Goal: Task Accomplishment & Management: Manage account settings

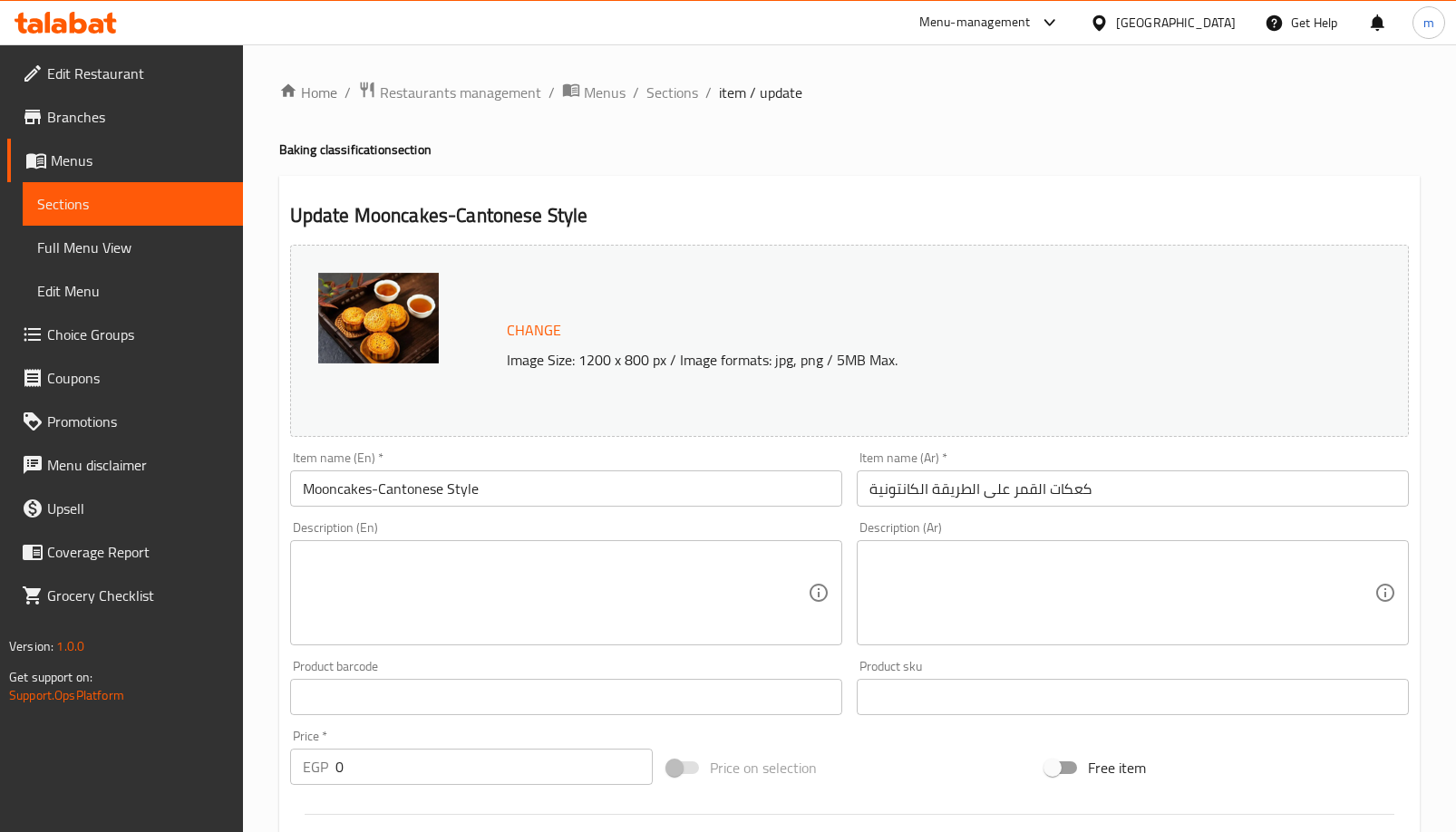
click at [479, 77] on div "Home / Restaurants management / Menus / Sections / item / update Baking classif…" at bounding box center [849, 749] width 1213 height 1408
click at [479, 104] on span "Restaurants management" at bounding box center [460, 92] width 162 height 21
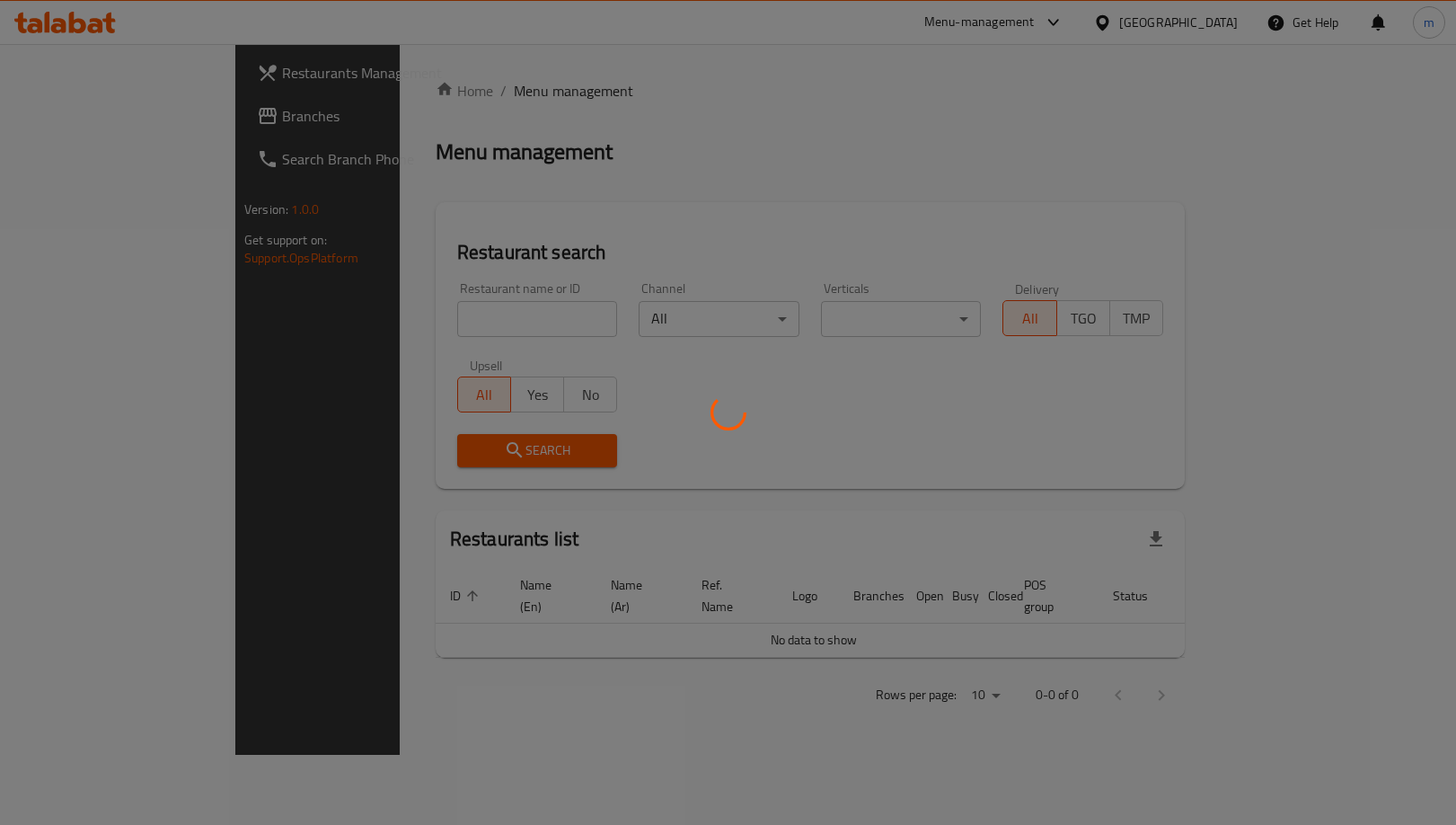
click at [475, 94] on div at bounding box center [728, 412] width 1456 height 825
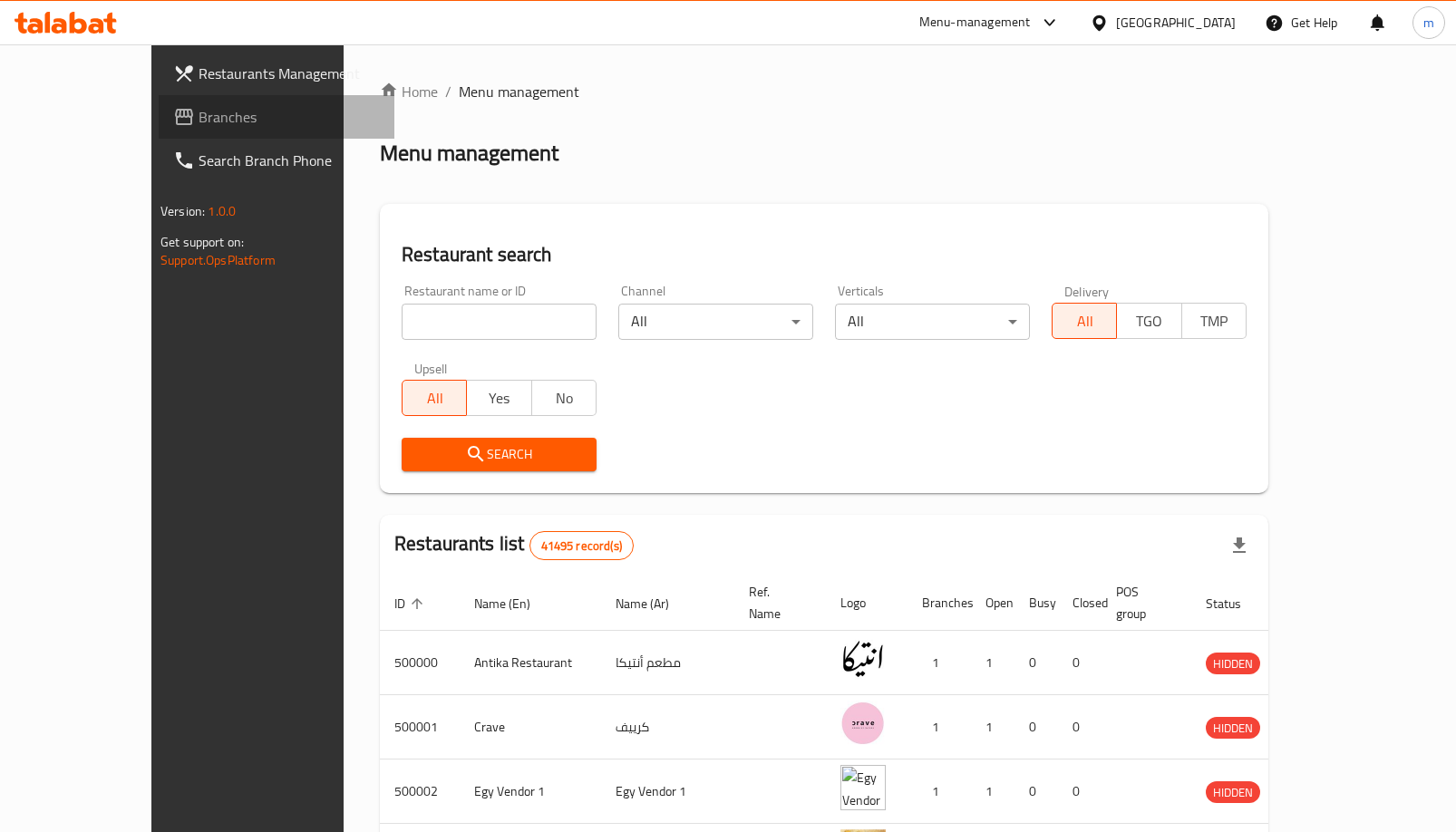
click at [173, 114] on icon at bounding box center [183, 117] width 21 height 21
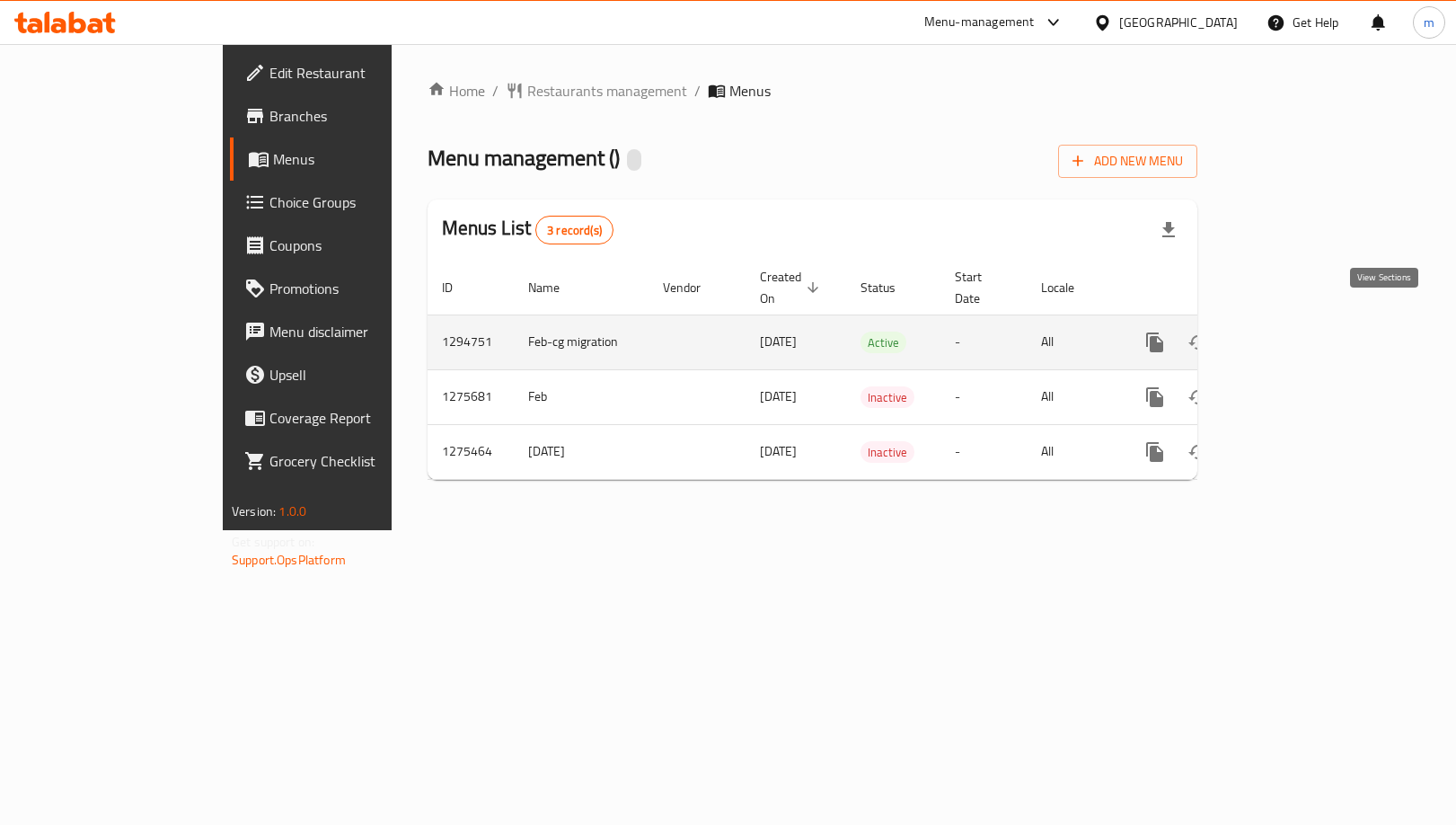
click at [1296, 331] on icon "enhanced table" at bounding box center [1284, 342] width 21 height 21
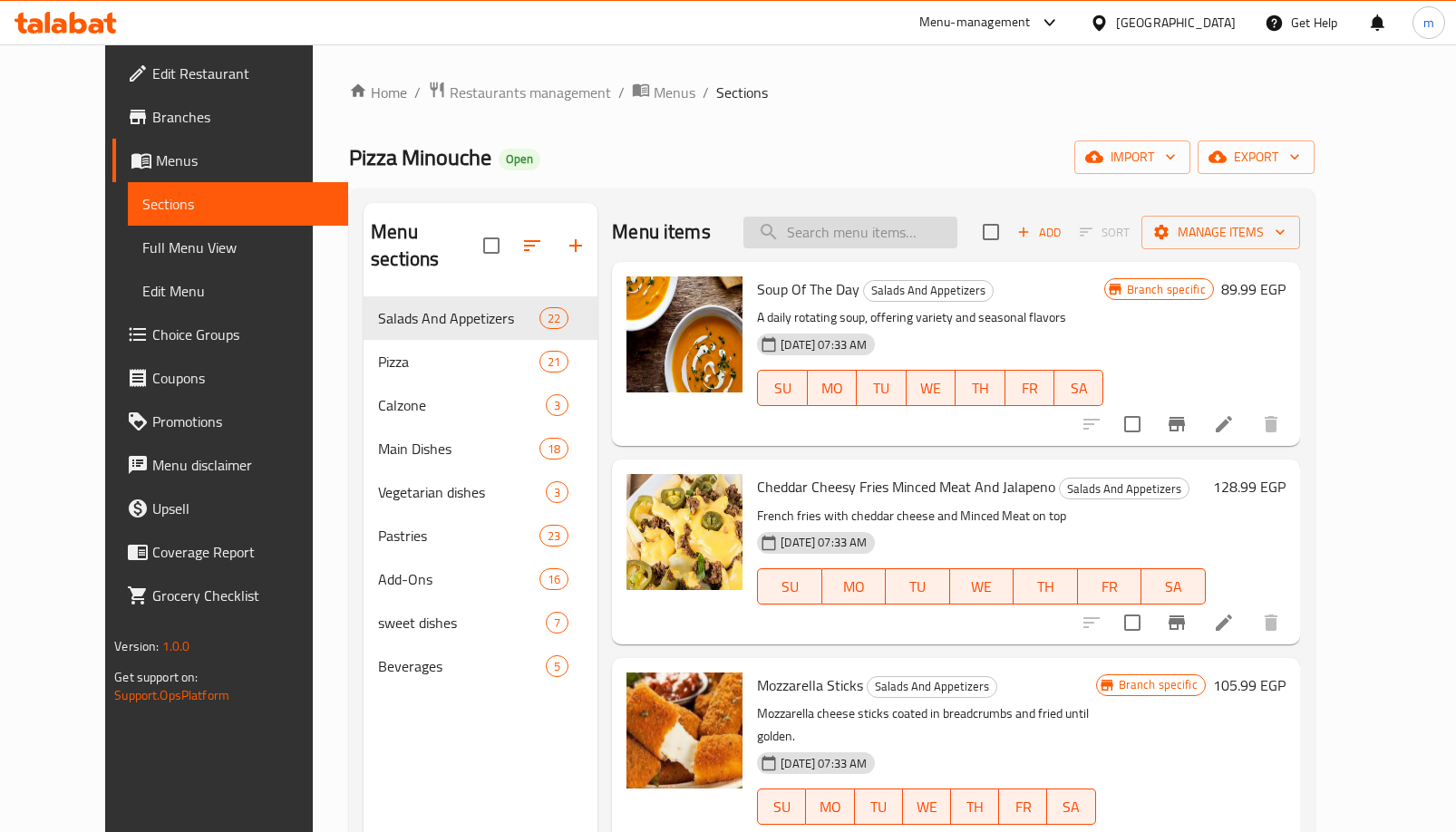
click at [890, 230] on input "search" at bounding box center [850, 233] width 214 height 32
paste input "كواتر [PERSON_NAME]"
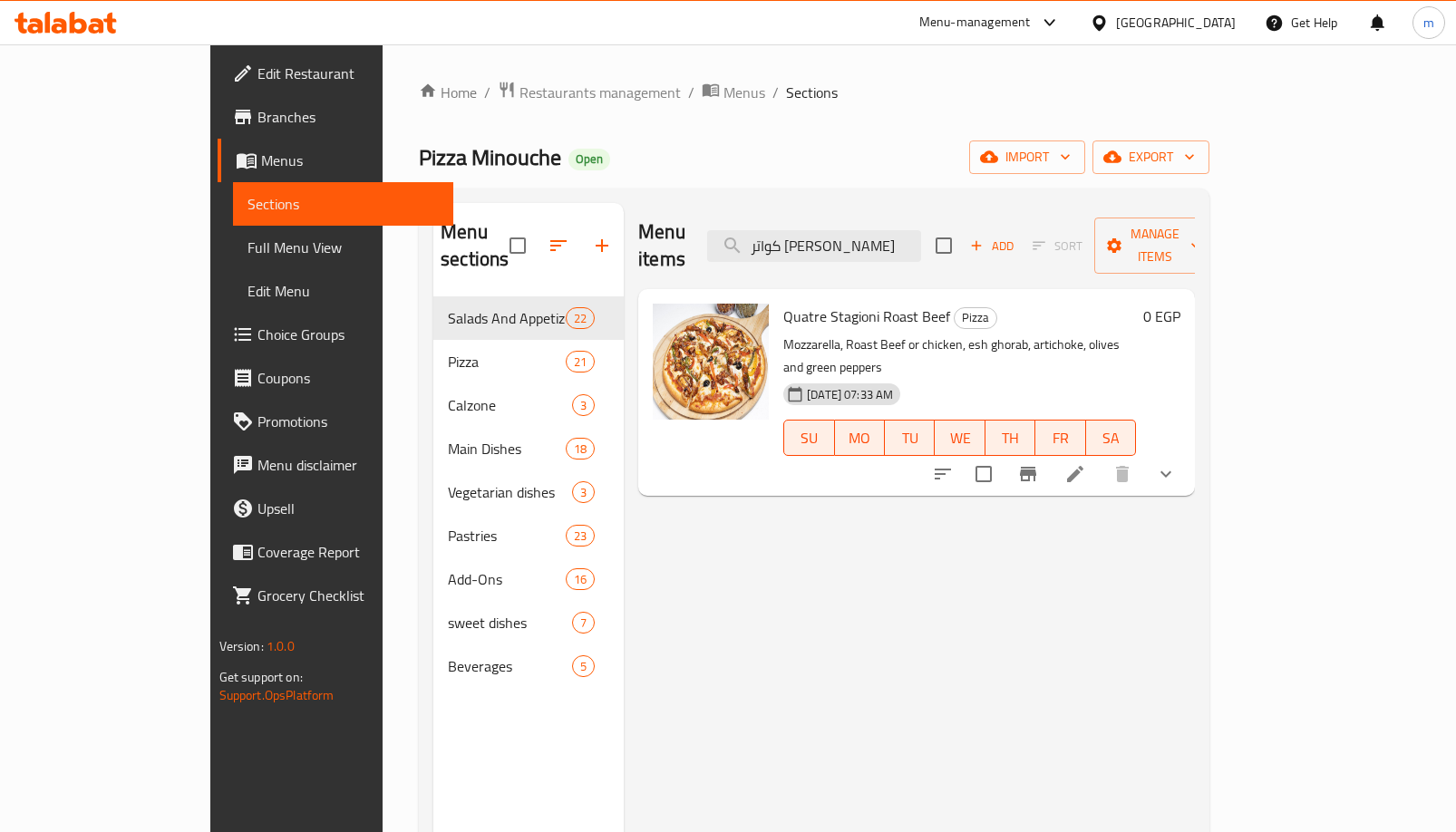
type input "كواتر [PERSON_NAME]"
click at [1100, 458] on li at bounding box center [1075, 473] width 50 height 33
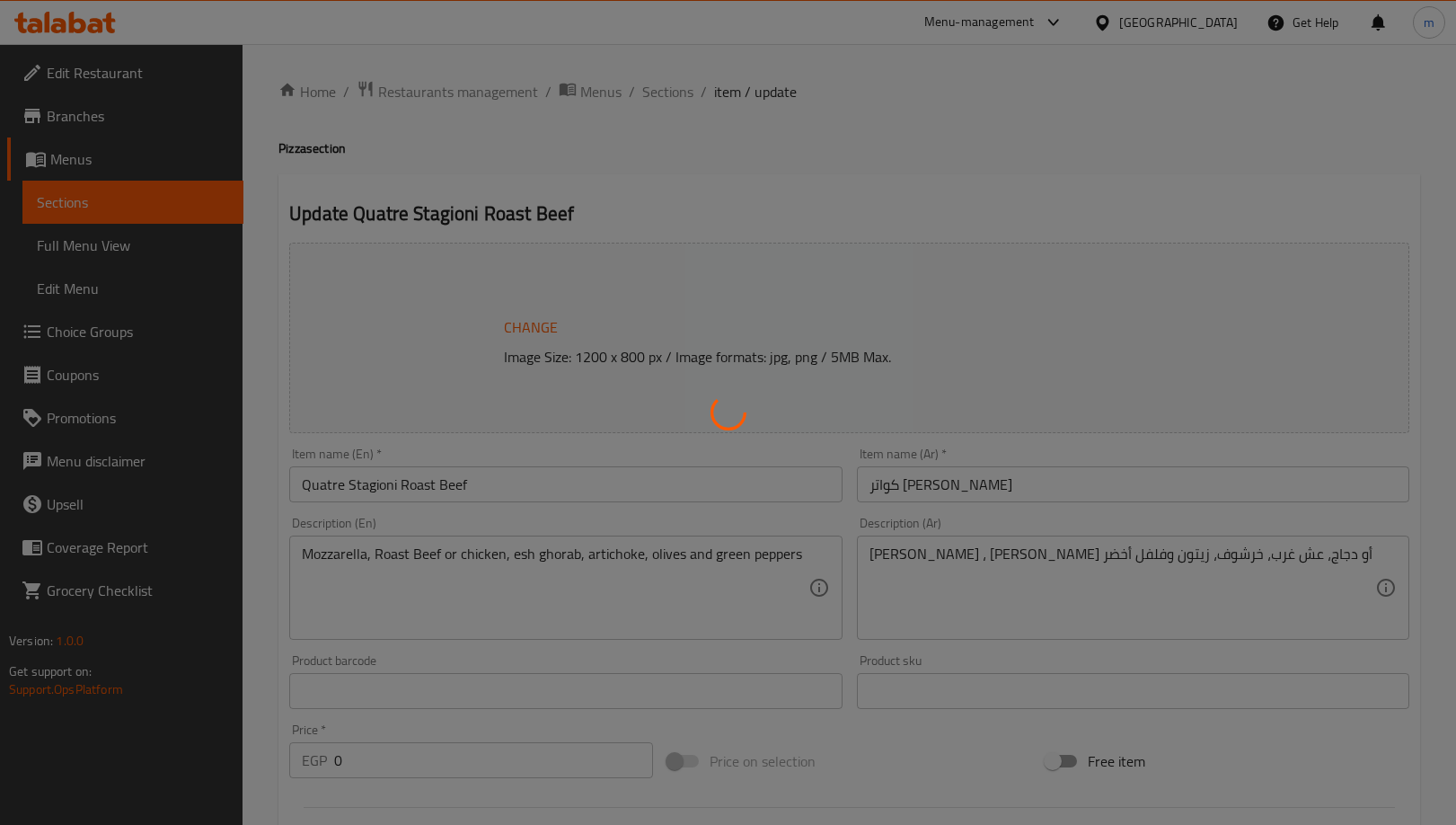
type input "إستافد كراست:"
type input "0"
type input "1"
type input "الإضافات:"
type input "0"
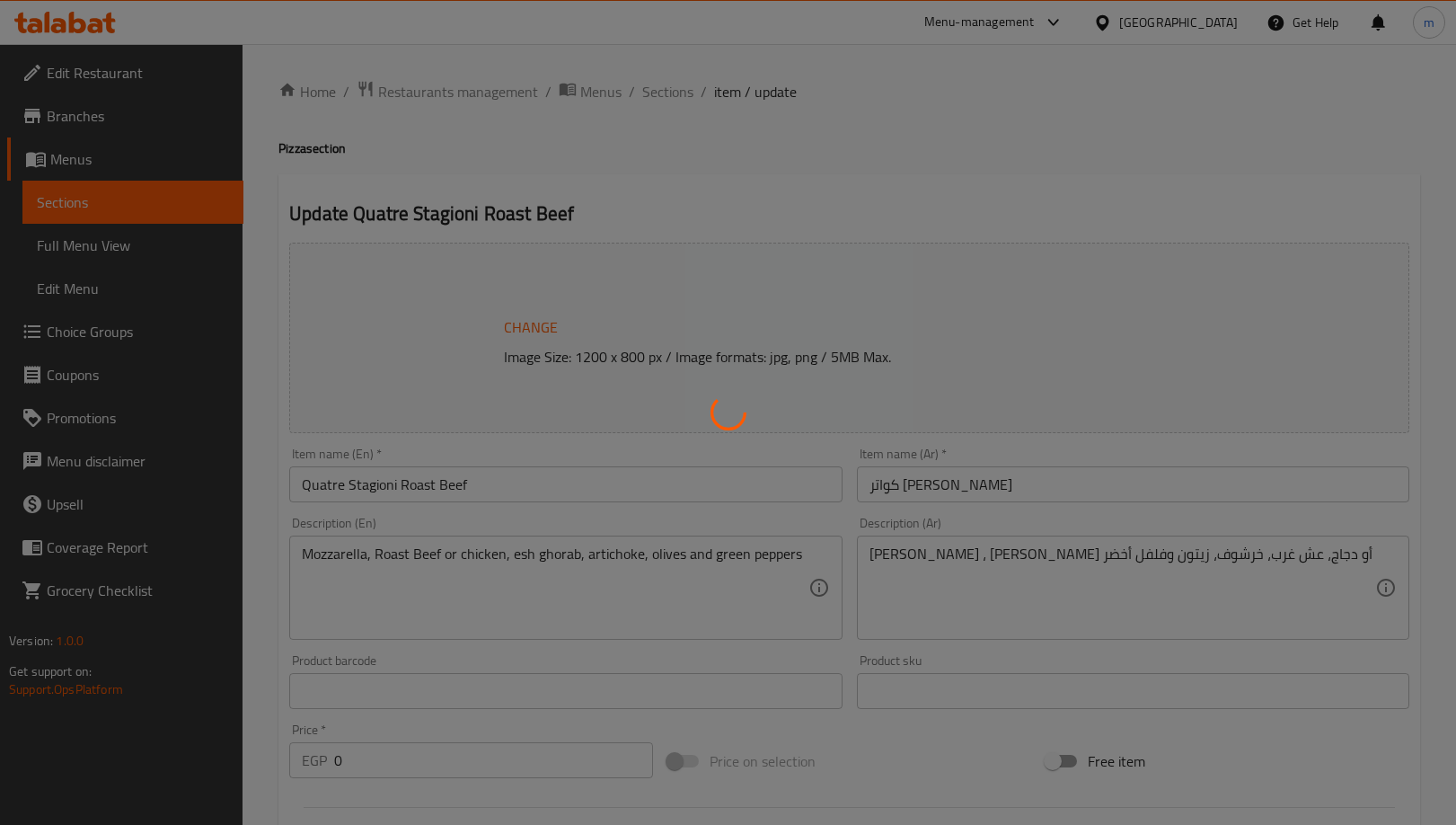
type input "0"
type input "إختيارك من:"
type input "1"
type input "إستافد كراست:"
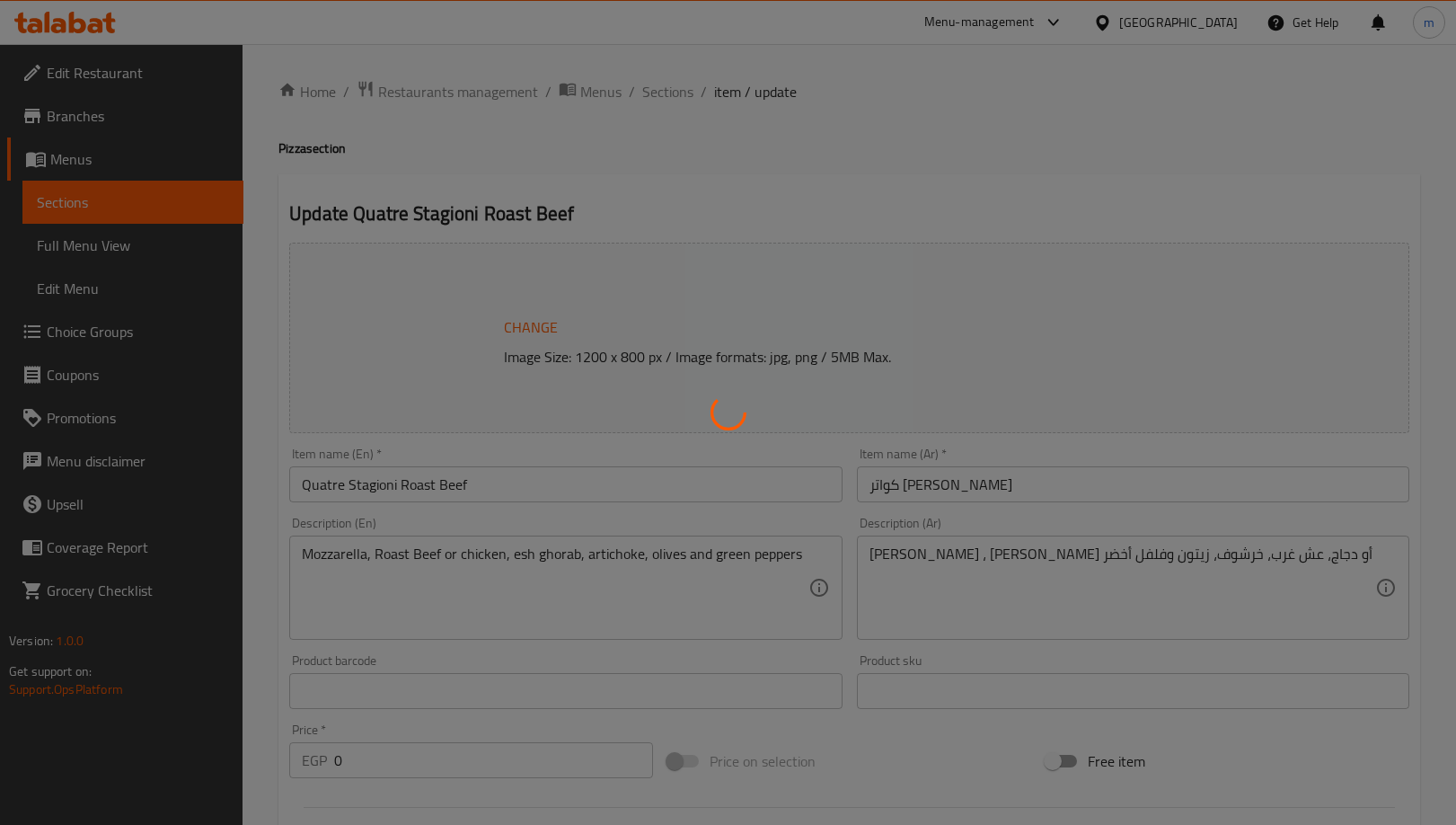
type input "0"
type input "1"
type input "الإضافات:"
type input "0"
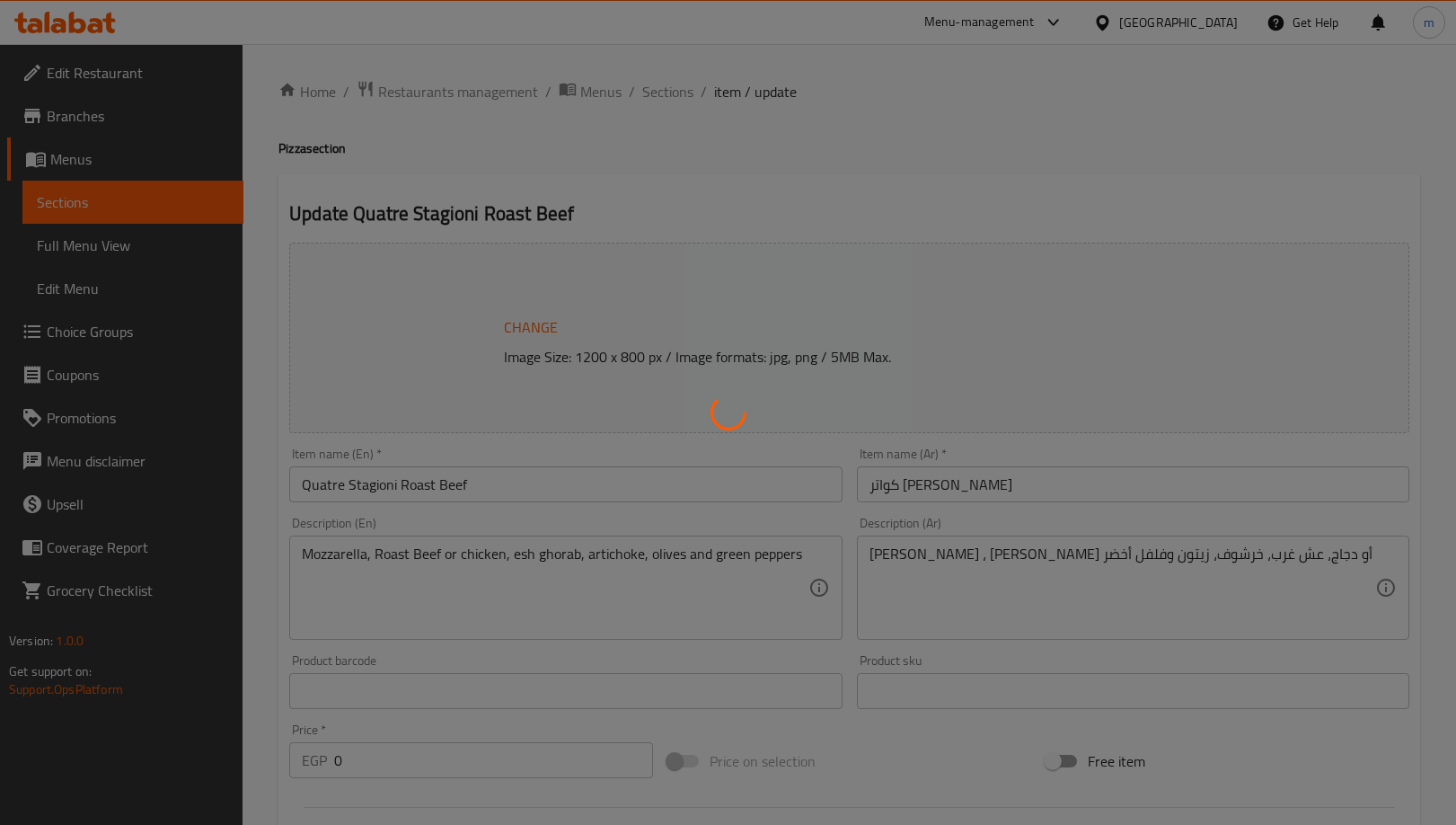
type input "إختيارك من:"
type input "1"
type input "الإضافات:"
type input "0"
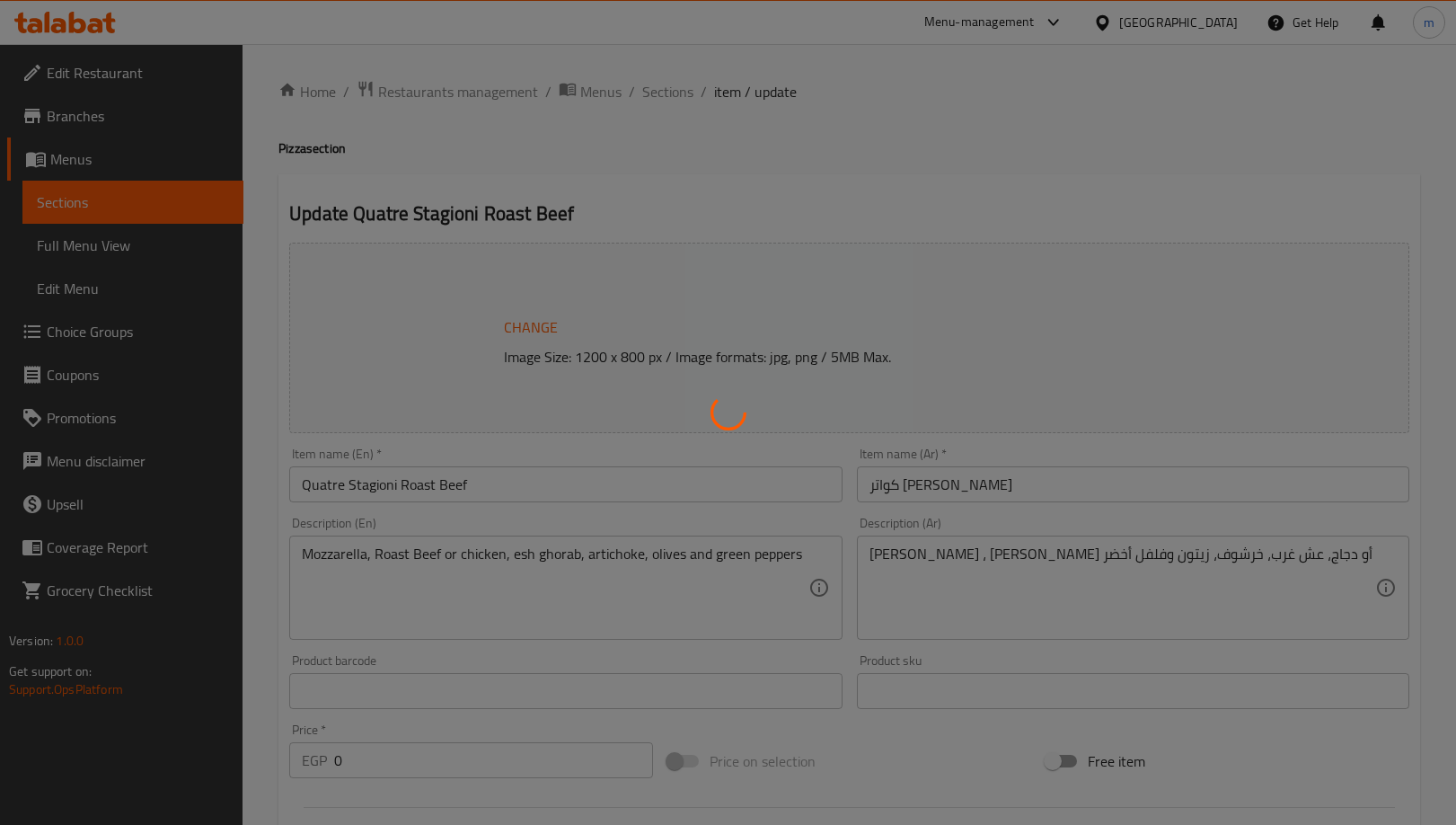
type input "0"
type input "إختيارك من:"
type input "1"
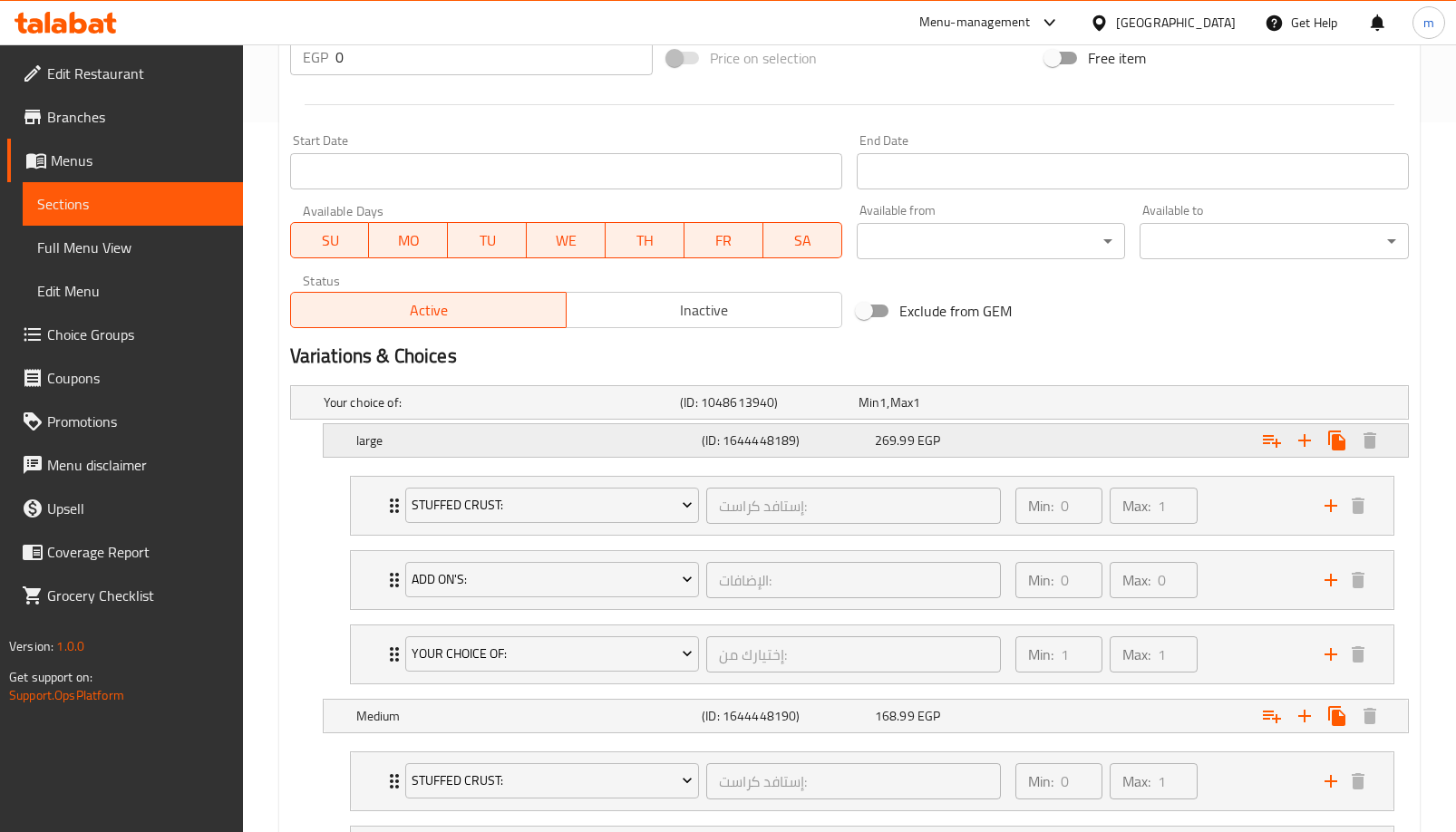
scroll to position [438, 0]
